Goal: Consume media (video, audio)

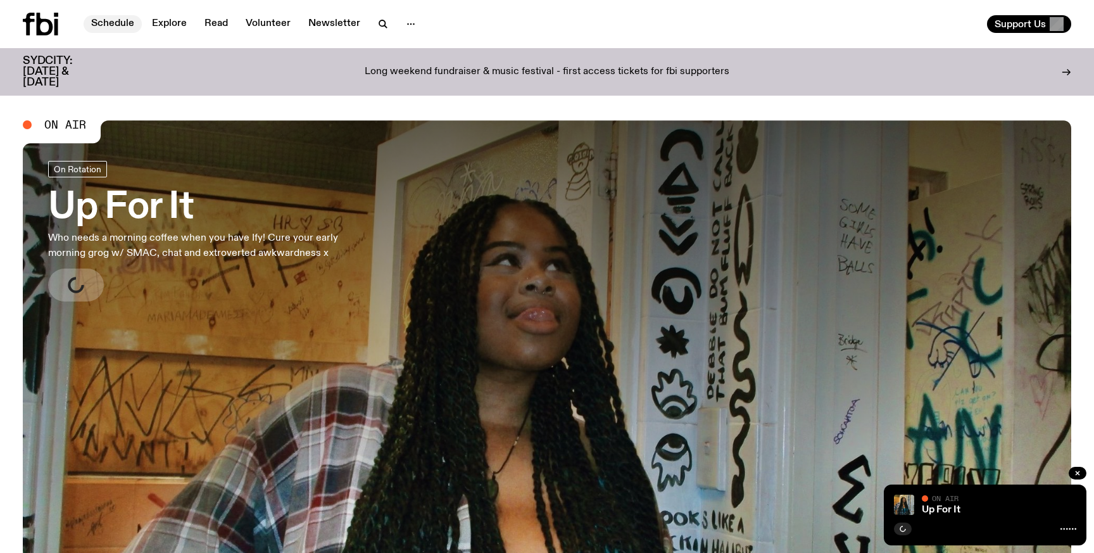
click at [113, 32] on link "Schedule" at bounding box center [113, 24] width 58 height 18
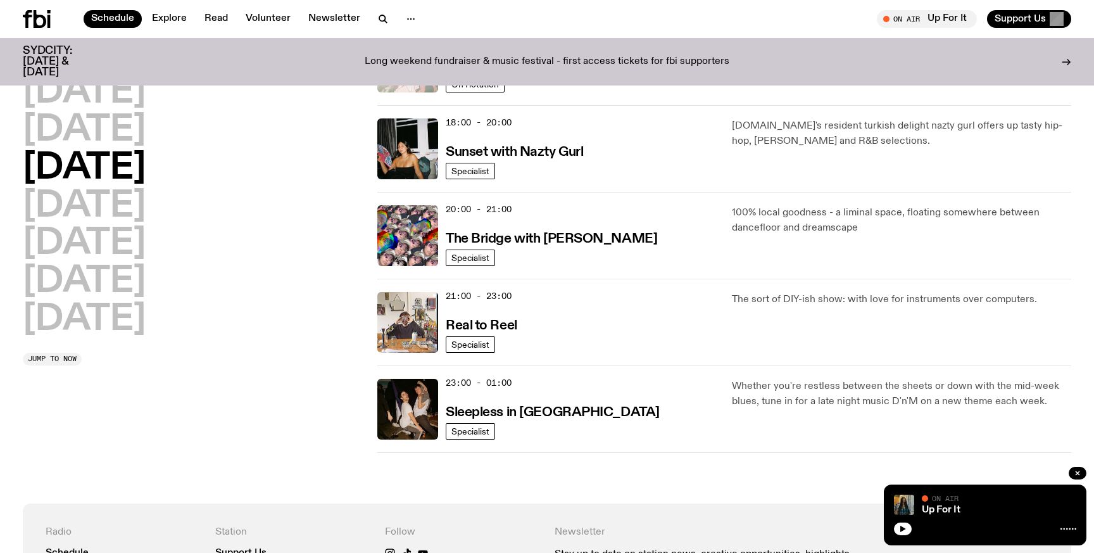
scroll to position [526, 0]
click at [137, 139] on h2 "Tuesday" at bounding box center [84, 130] width 123 height 35
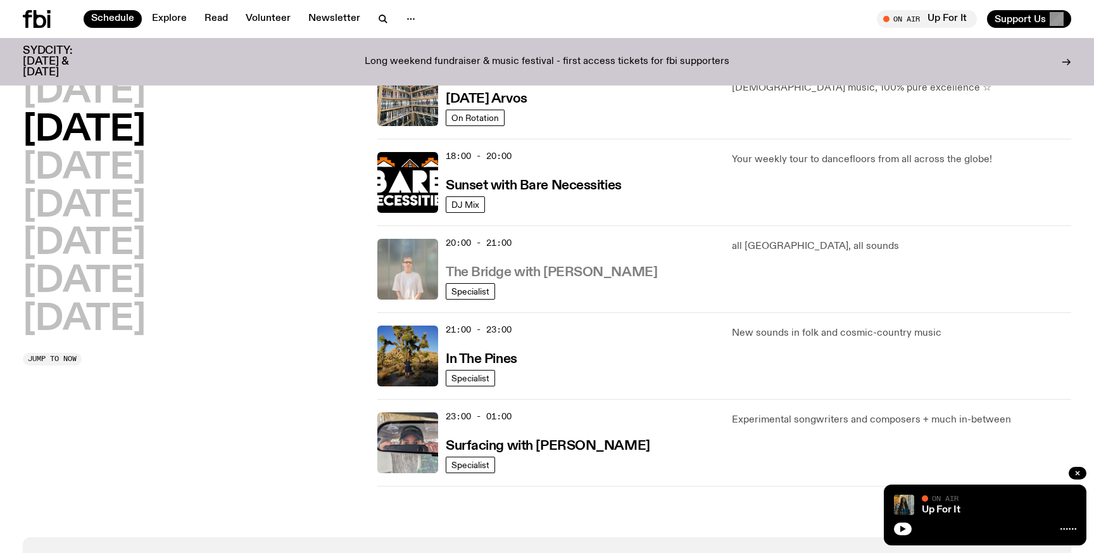
scroll to position [493, 0]
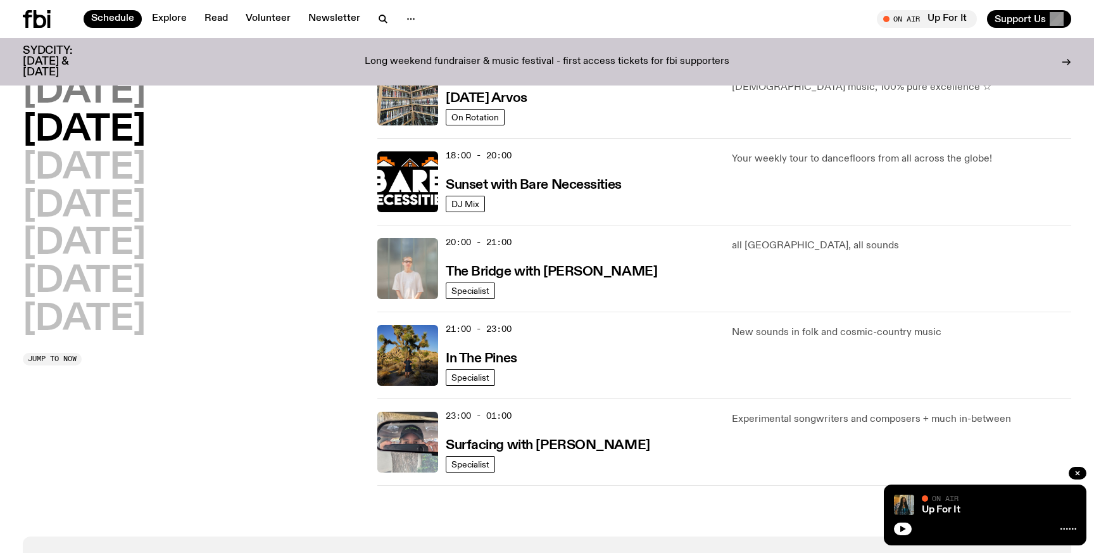
click at [127, 80] on h2 "Monday" at bounding box center [84, 92] width 123 height 35
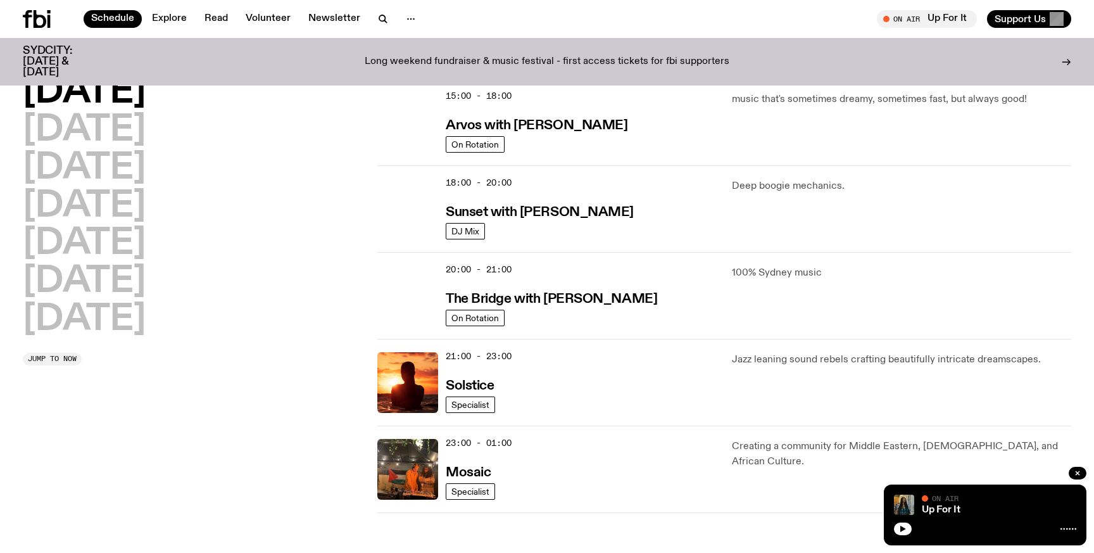
scroll to position [514, 0]
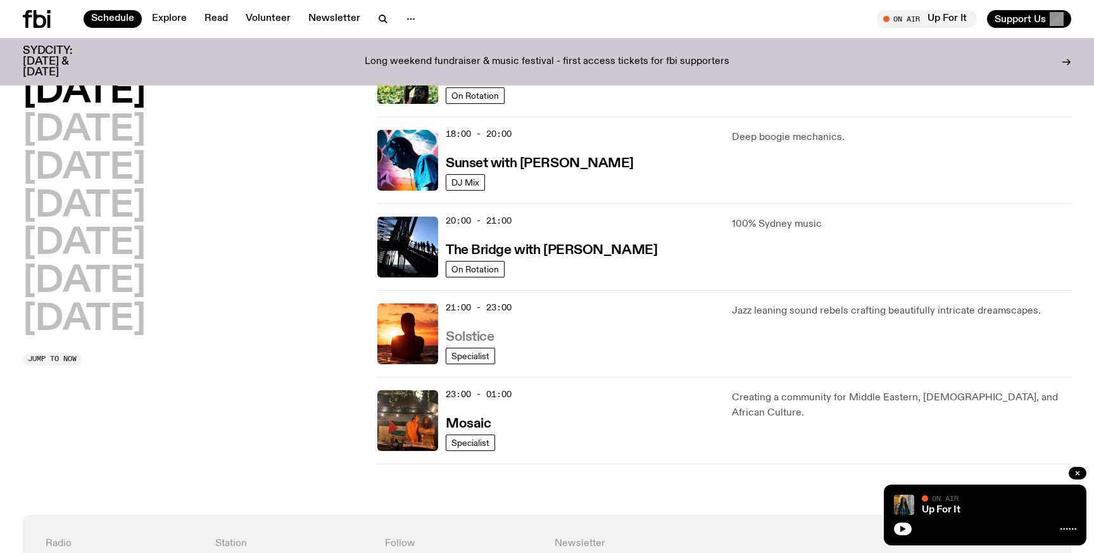
click at [476, 333] on h3 "Solstice" at bounding box center [470, 337] width 48 height 13
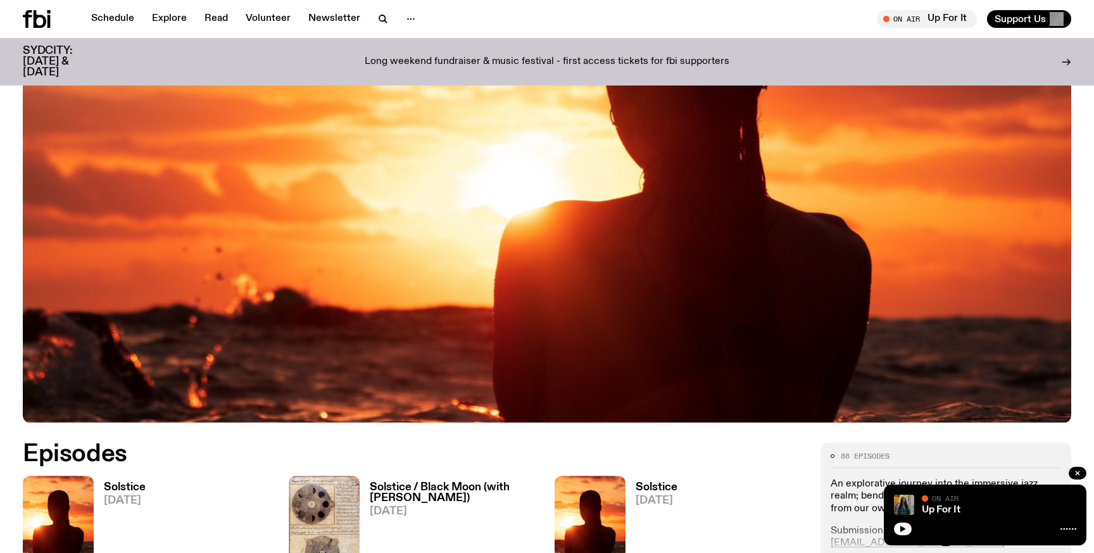
scroll to position [489, 0]
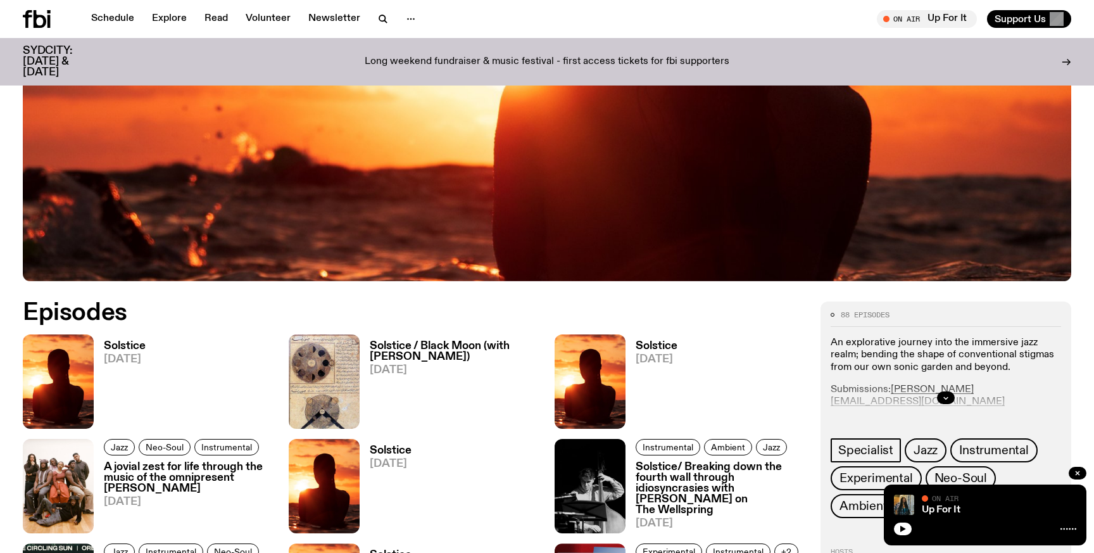
click at [140, 341] on h3 "Solstice" at bounding box center [125, 346] width 42 height 11
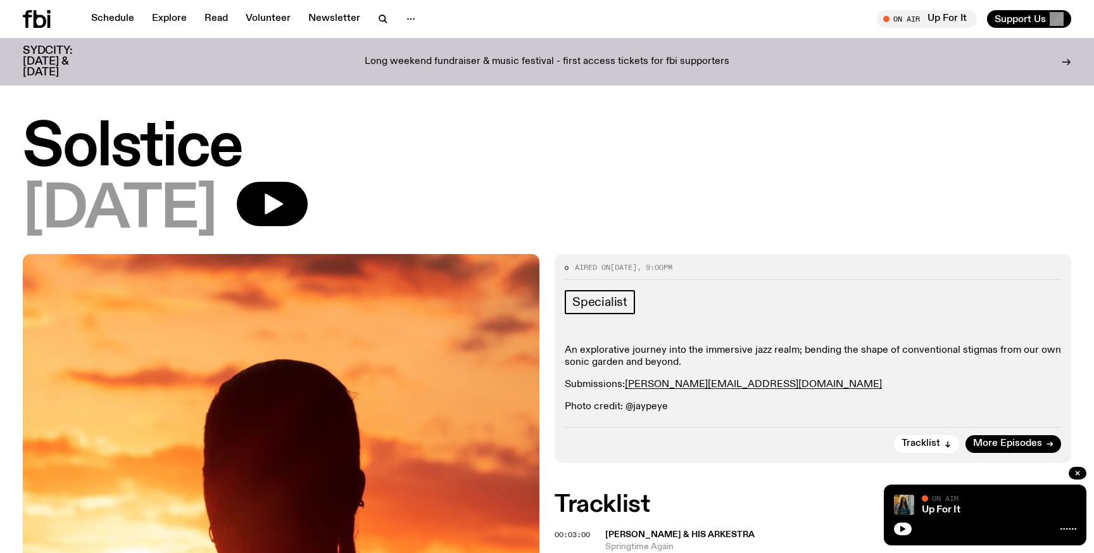
scroll to position [15, 0]
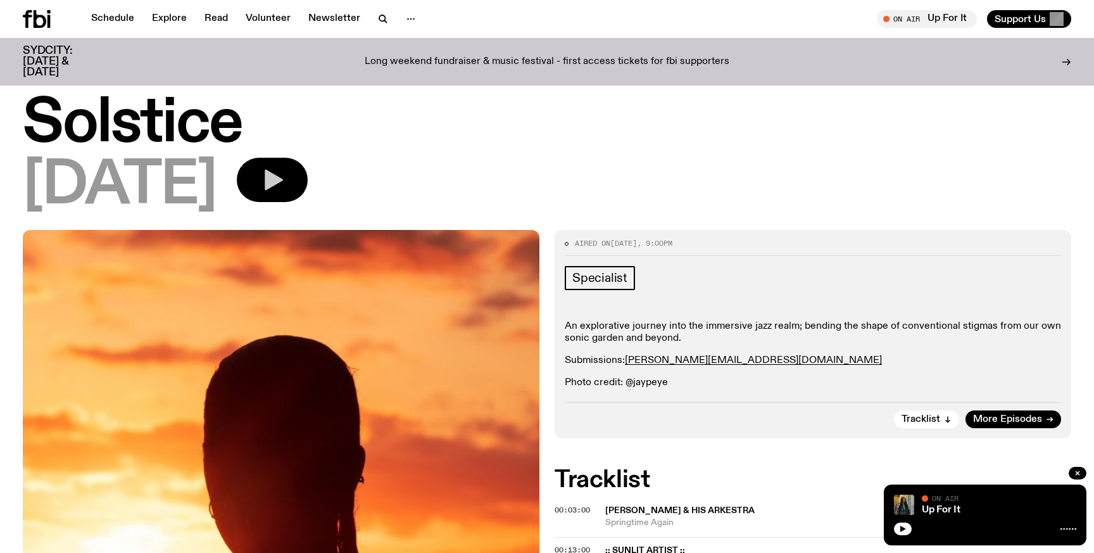
click at [283, 174] on icon "button" at bounding box center [274, 180] width 18 height 21
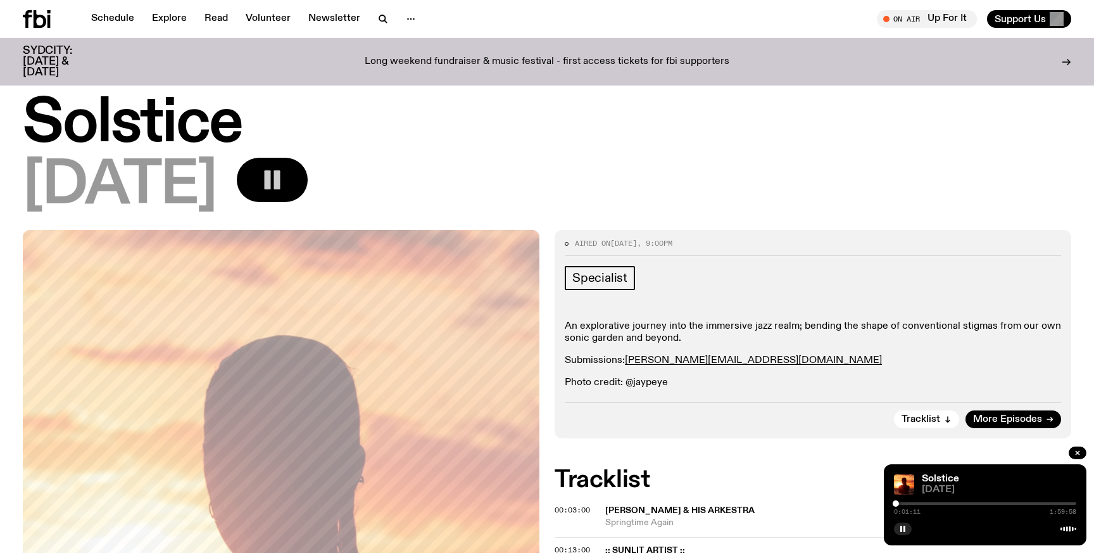
click at [285, 171] on icon "button" at bounding box center [272, 179] width 25 height 25
